Goal: Ask a question: Seek information or help from site administrators or community

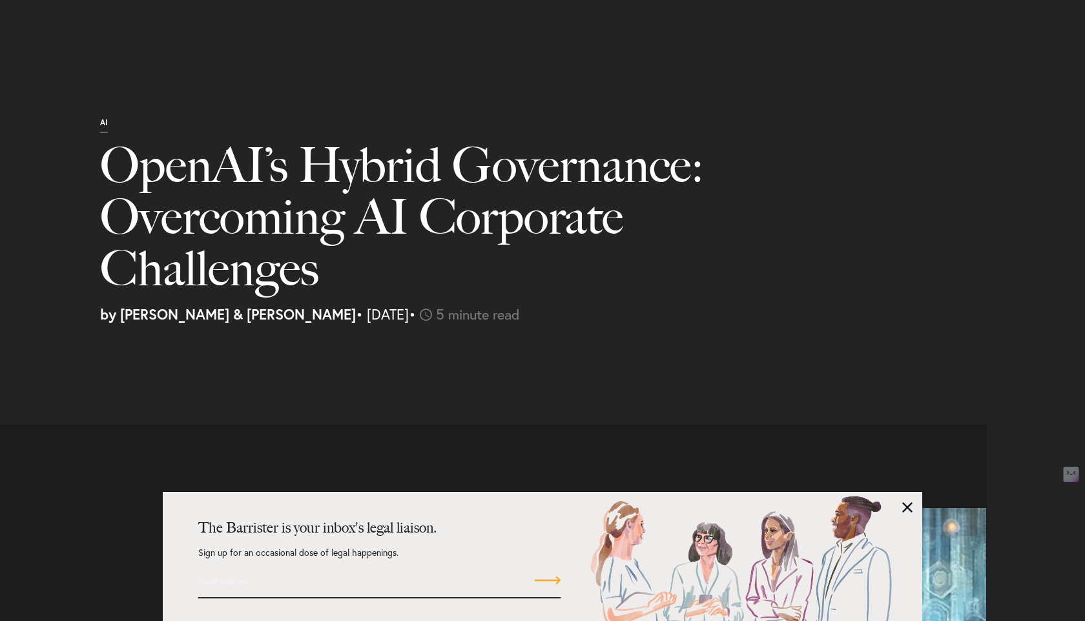
select select "VN"
select select "Austin"
select select "Business and Civil Litigation"
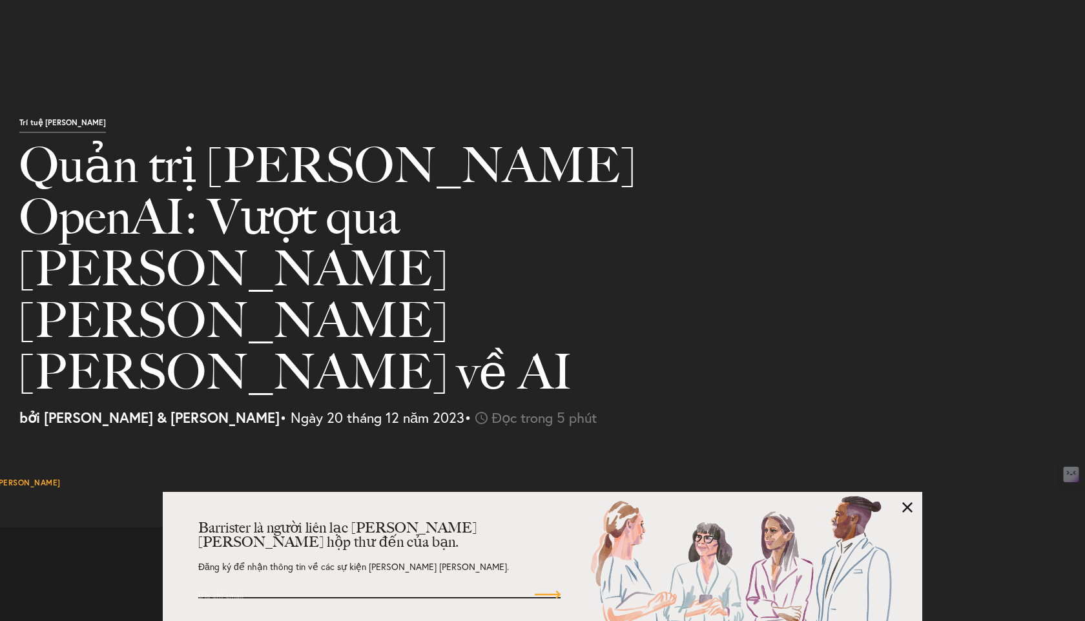
scroll to position [1526, 0]
drag, startPoint x: 486, startPoint y: 231, endPoint x: 565, endPoint y: 240, distance: 79.9
type textarea "[PERSON_NAME] các chuẩn mực quản trị [PERSON_NAME] truyền thống, đặc biệt là về…"
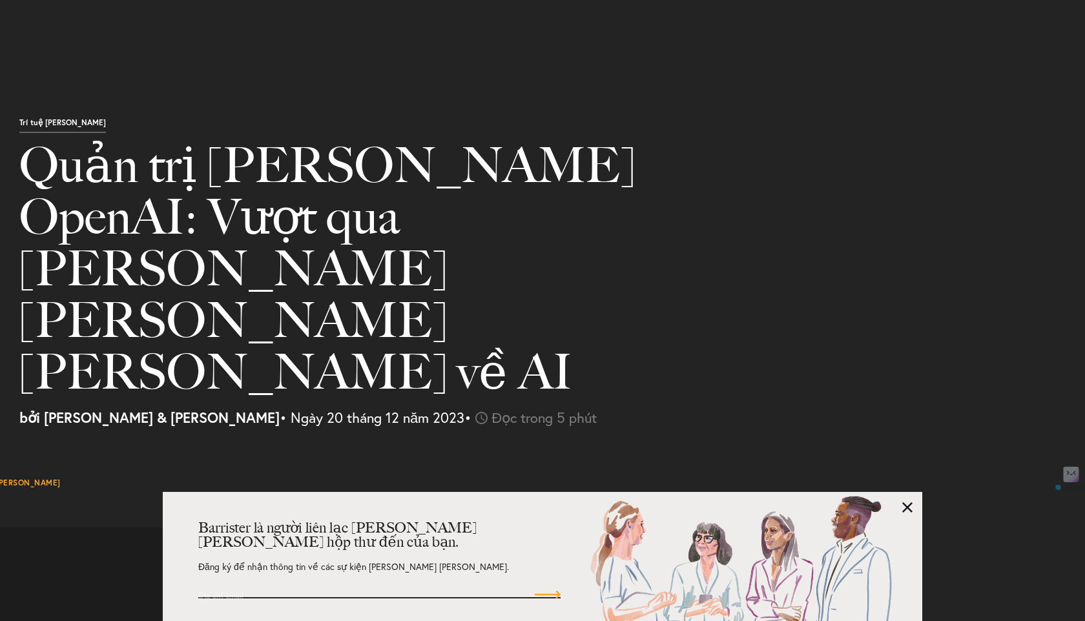
copy font "[PERSON_NAME] các chuẩn mực quản trị [PERSON_NAME] truyền thống, đặc biệt là về…"
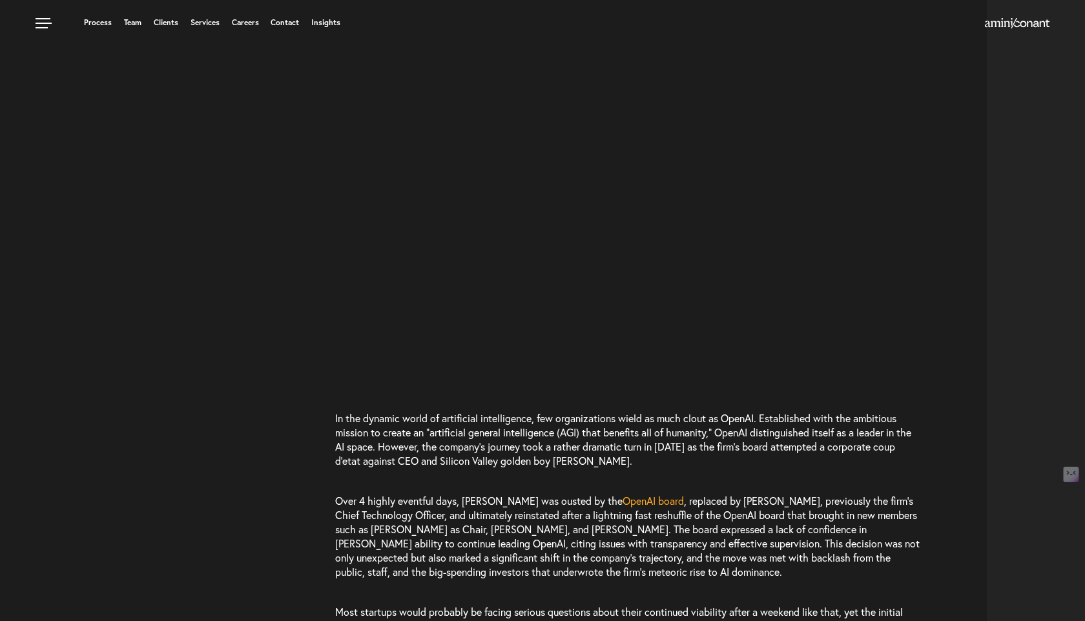
select select "VN"
select select "Austin"
select select "Business and Civil Litigation"
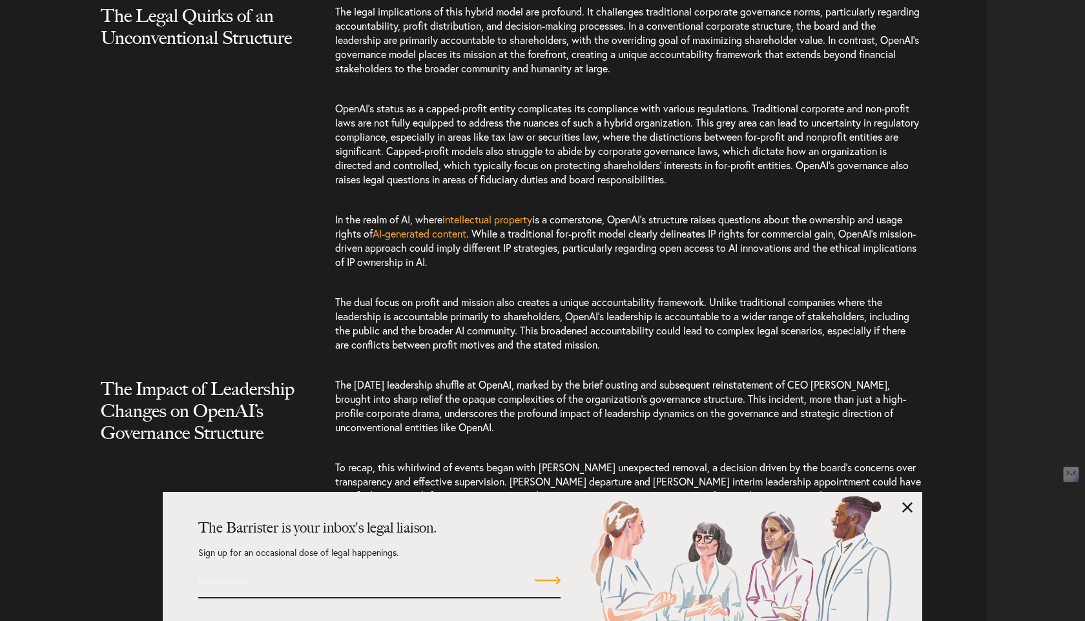
scroll to position [1759, 0]
